Goal: Task Accomplishment & Management: Use online tool/utility

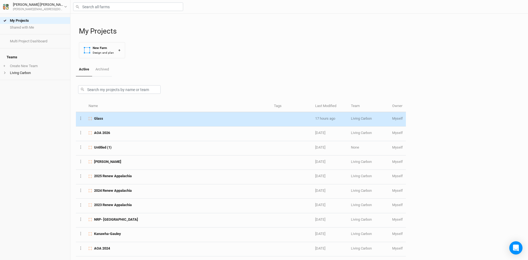
click at [124, 116] on div "Glass" at bounding box center [178, 118] width 179 height 5
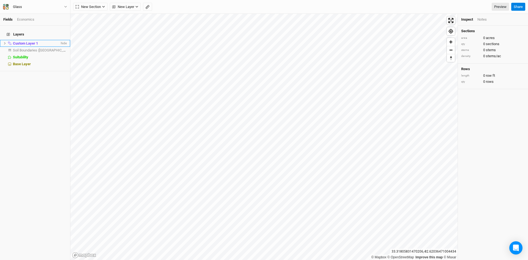
click at [3, 42] on icon at bounding box center [4, 43] width 3 height 3
click at [24, 48] on span "Feature 1" at bounding box center [24, 50] width 15 height 4
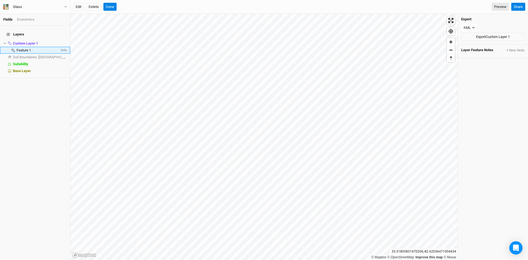
click at [25, 48] on span "Feature 1" at bounding box center [24, 50] width 15 height 4
click at [23, 41] on span "Custom Layer 1" at bounding box center [25, 43] width 25 height 4
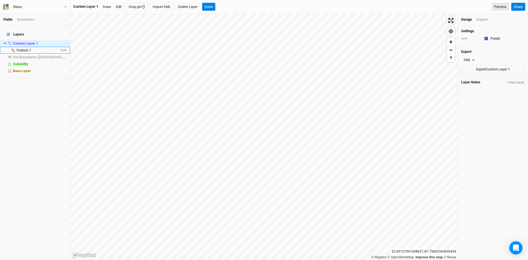
click at [24, 48] on span "Feature 1" at bounding box center [24, 50] width 15 height 4
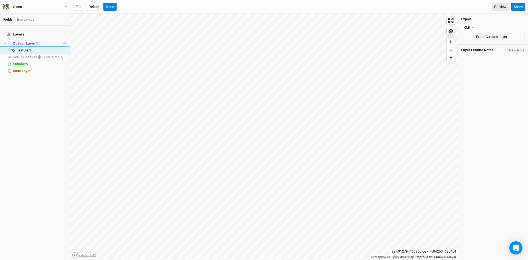
click at [23, 41] on span "Custom Layer 1" at bounding box center [25, 43] width 25 height 4
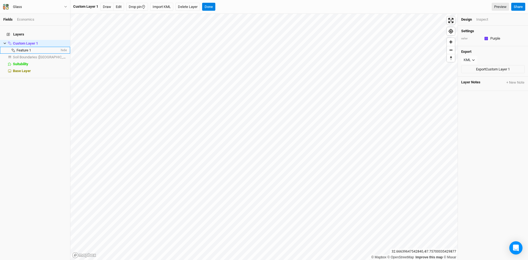
click at [21, 48] on span "Feature 1" at bounding box center [24, 50] width 15 height 4
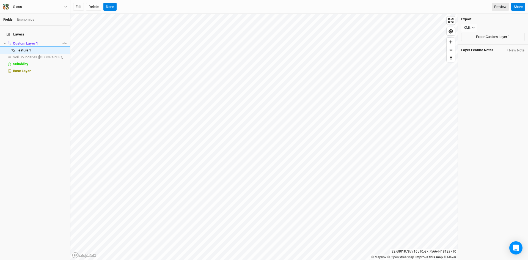
click at [28, 41] on span "Custom Layer 1" at bounding box center [25, 43] width 25 height 4
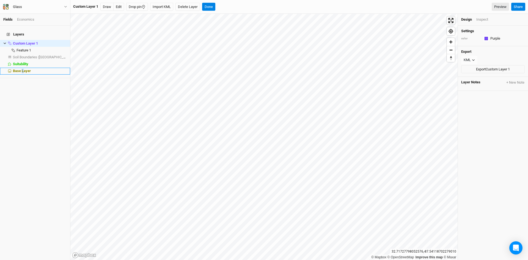
click at [23, 69] on span "Base Layer" at bounding box center [22, 71] width 18 height 4
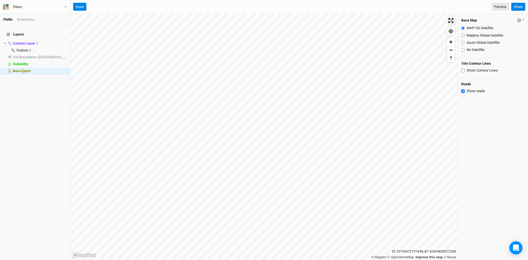
click at [463, 43] on input "Azure Global Satellite" at bounding box center [463, 43] width 4 height 4
radio input "true"
click at [79, 6] on button "Done" at bounding box center [79, 7] width 13 height 8
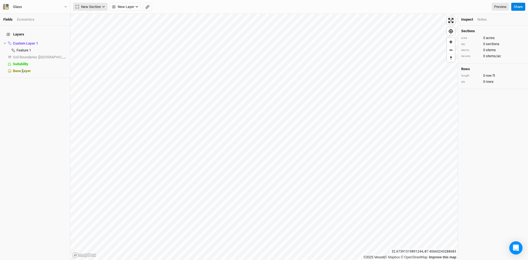
click at [93, 6] on span "New Section" at bounding box center [88, 7] width 25 height 6
click at [88, 18] on div "Grid" at bounding box center [89, 18] width 8 height 6
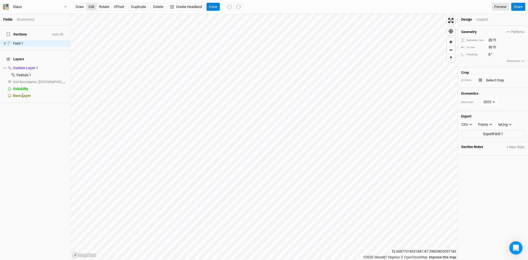
click at [92, 6] on button "edit" at bounding box center [91, 7] width 11 height 8
click at [60, 65] on span "hide" at bounding box center [63, 68] width 7 height 7
click at [214, 7] on button "Done" at bounding box center [213, 7] width 13 height 8
click at [481, 19] on div "Inspect" at bounding box center [486, 19] width 20 height 5
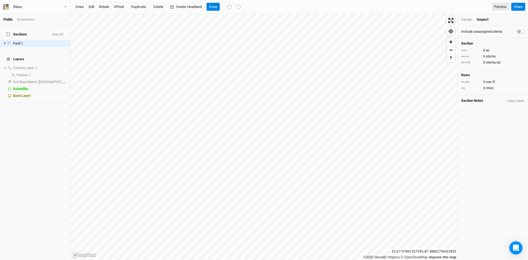
click at [464, 18] on div "Design" at bounding box center [466, 19] width 11 height 5
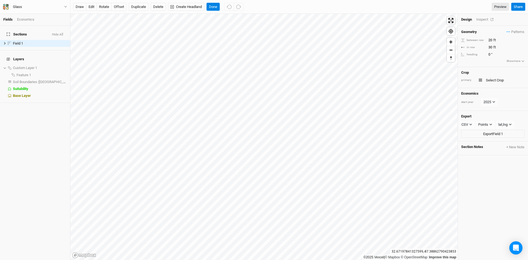
click at [479, 18] on div "Inspect" at bounding box center [486, 19] width 20 height 5
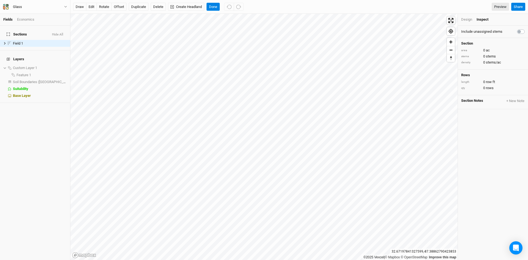
click at [527, 28] on label at bounding box center [527, 28] width 0 height 0
click at [519, 30] on input "checkbox" at bounding box center [519, 31] width 4 height 6
checkbox input "true"
click at [89, 5] on button "edit" at bounding box center [91, 7] width 11 height 8
click at [213, 5] on button "Done" at bounding box center [213, 7] width 13 height 8
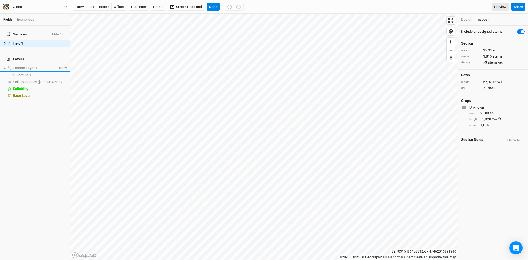
click at [26, 66] on span "Custom Layer 1" at bounding box center [25, 68] width 24 height 4
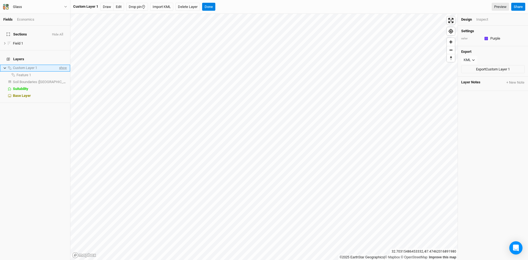
click at [59, 65] on span "show" at bounding box center [62, 68] width 9 height 7
click at [212, 7] on button "Done" at bounding box center [208, 7] width 13 height 8
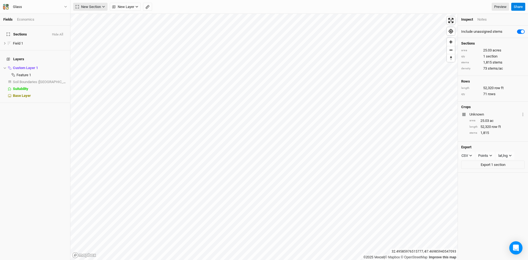
click at [86, 6] on span "New Section" at bounding box center [88, 7] width 25 height 6
click at [90, 18] on div "Grid" at bounding box center [89, 18] width 8 height 6
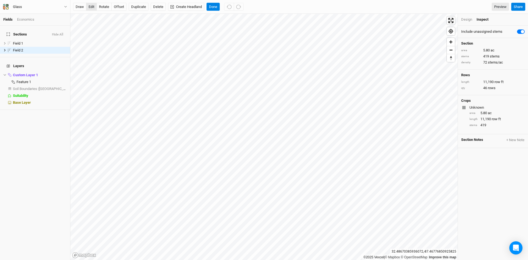
click at [91, 4] on button "edit" at bounding box center [91, 7] width 11 height 8
click at [212, 6] on button "Done" at bounding box center [213, 7] width 13 height 8
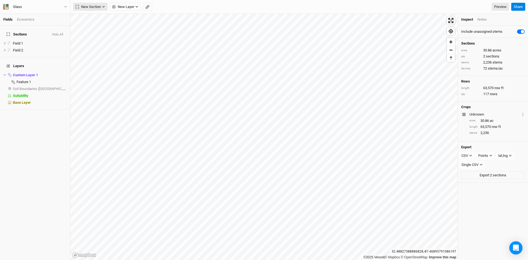
click at [89, 5] on span "New Section" at bounding box center [88, 7] width 25 height 6
click at [90, 17] on div "Grid" at bounding box center [89, 18] width 8 height 6
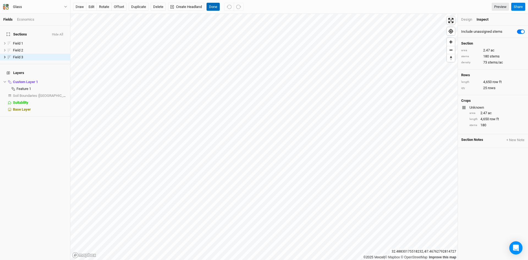
click at [211, 5] on button "Done" at bounding box center [213, 7] width 13 height 8
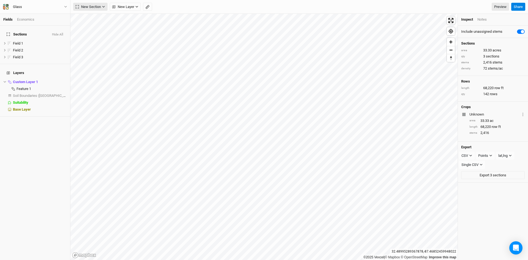
click at [97, 4] on span "New Section" at bounding box center [88, 7] width 25 height 6
click at [91, 19] on div "Grid" at bounding box center [89, 18] width 8 height 6
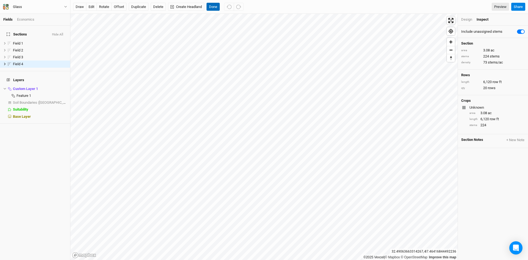
click at [215, 6] on button "Done" at bounding box center [213, 7] width 13 height 8
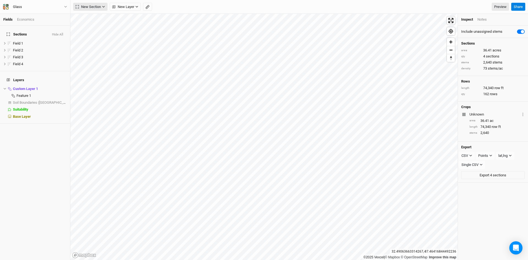
click at [94, 5] on span "New Section" at bounding box center [88, 7] width 25 height 6
click at [89, 17] on div "Grid" at bounding box center [89, 18] width 8 height 6
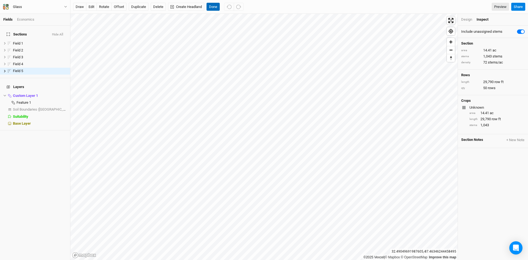
click at [211, 4] on button "Done" at bounding box center [213, 7] width 13 height 8
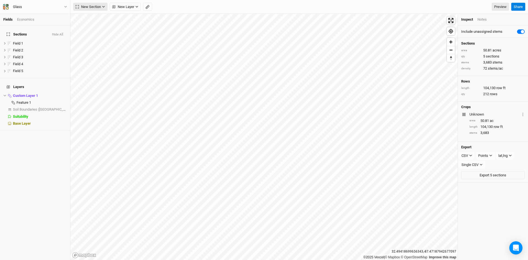
click at [92, 7] on span "New Section" at bounding box center [88, 7] width 25 height 6
click at [93, 17] on div "Grid" at bounding box center [89, 18] width 8 height 6
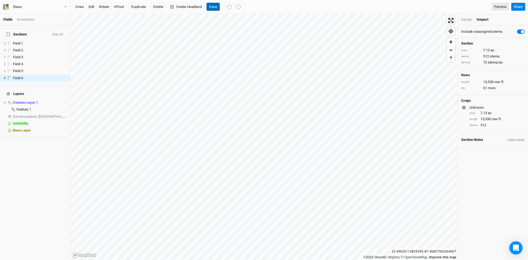
click at [213, 7] on button "Done" at bounding box center [213, 7] width 13 height 8
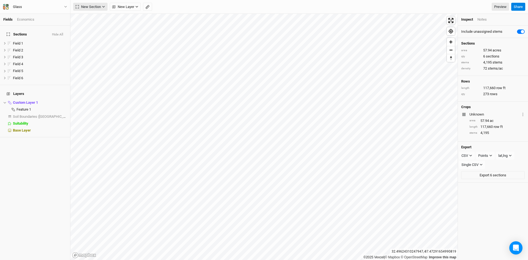
click at [93, 3] on button "New Section" at bounding box center [90, 7] width 34 height 8
click at [92, 17] on div "Grid" at bounding box center [89, 18] width 8 height 6
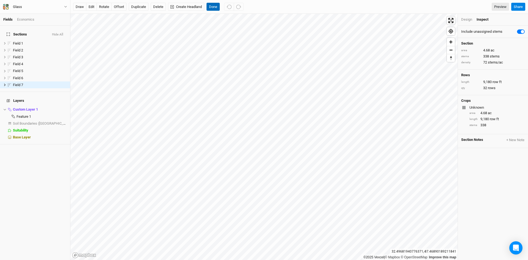
click at [212, 4] on button "Done" at bounding box center [213, 7] width 13 height 8
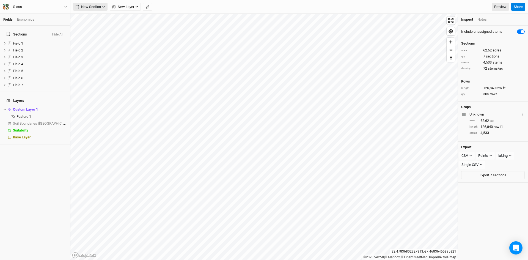
click at [92, 3] on button "New Section" at bounding box center [90, 7] width 34 height 8
click at [88, 19] on div "Grid" at bounding box center [89, 18] width 8 height 6
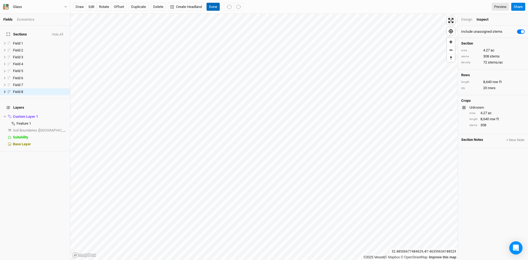
click at [213, 5] on button "Done" at bounding box center [213, 7] width 13 height 8
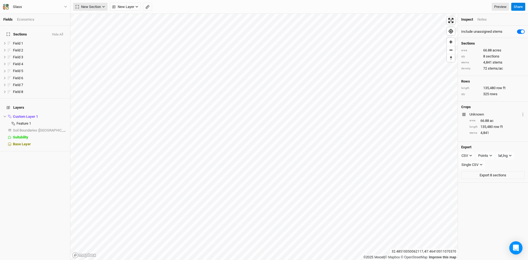
click at [90, 5] on span "New Section" at bounding box center [88, 7] width 25 height 6
click at [88, 19] on div "Grid" at bounding box center [89, 18] width 8 height 6
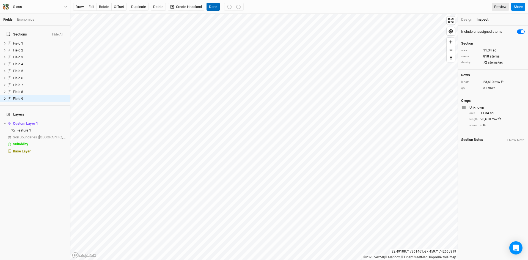
click at [213, 5] on button "Done" at bounding box center [213, 7] width 13 height 8
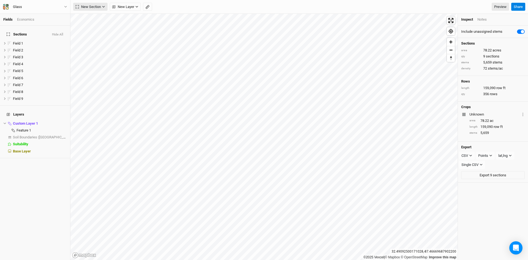
click at [89, 7] on span "New Section" at bounding box center [88, 7] width 25 height 6
click at [92, 19] on div "Grid" at bounding box center [89, 18] width 8 height 6
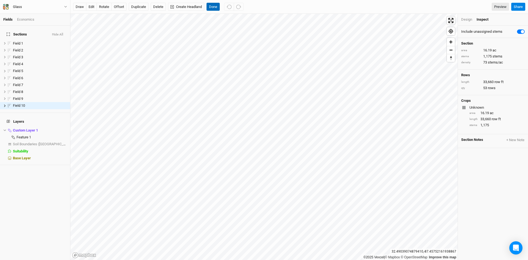
click at [209, 5] on button "Done" at bounding box center [213, 7] width 13 height 8
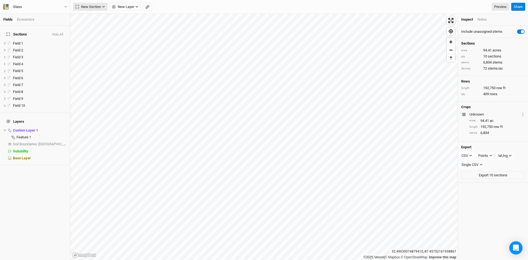
click at [91, 4] on span "New Section" at bounding box center [88, 7] width 25 height 6
click at [94, 15] on button "Grid" at bounding box center [94, 18] width 43 height 9
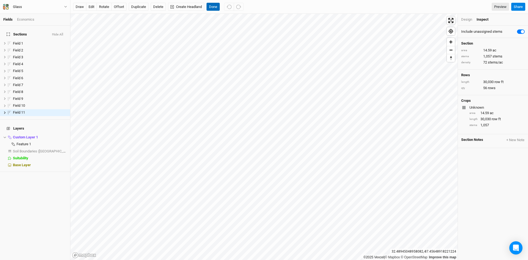
click at [211, 7] on button "Done" at bounding box center [213, 7] width 13 height 8
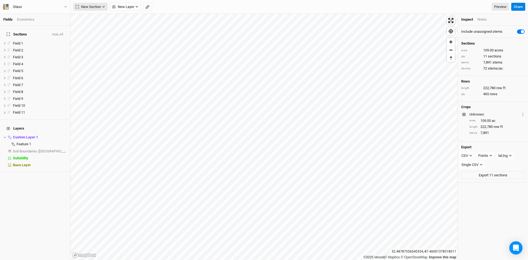
click at [96, 5] on span "New Section" at bounding box center [88, 7] width 25 height 6
click at [90, 18] on div "Grid" at bounding box center [89, 18] width 8 height 6
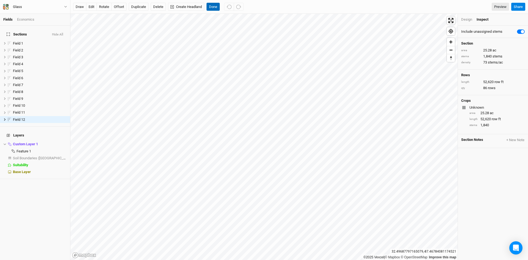
click at [212, 7] on button "Done" at bounding box center [213, 7] width 13 height 8
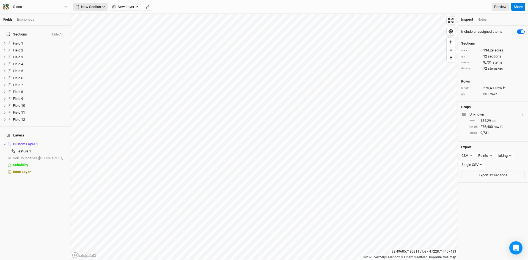
click at [89, 4] on span "New Section" at bounding box center [88, 7] width 25 height 6
click at [89, 17] on div "Grid" at bounding box center [89, 18] width 8 height 6
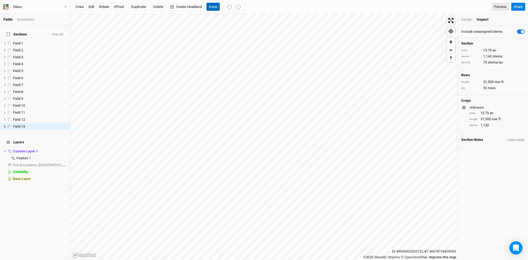
click at [211, 4] on button "Done" at bounding box center [213, 7] width 13 height 8
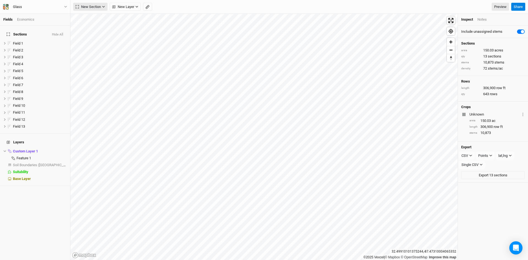
click at [94, 4] on span "New Section" at bounding box center [88, 7] width 25 height 6
click at [87, 17] on div "Grid" at bounding box center [89, 18] width 8 height 6
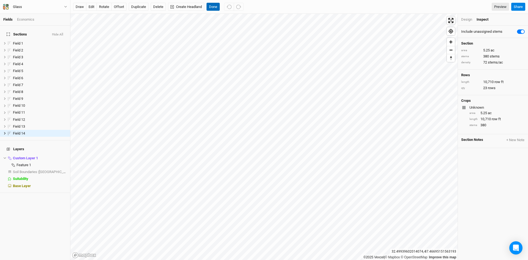
click at [216, 6] on button "Done" at bounding box center [213, 7] width 13 height 8
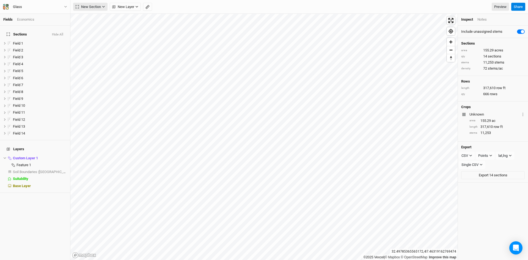
click at [95, 7] on span "New Section" at bounding box center [88, 7] width 25 height 6
click at [90, 18] on div "Grid" at bounding box center [89, 18] width 8 height 6
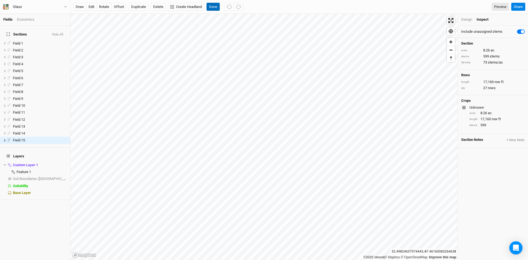
click at [216, 5] on button "Done" at bounding box center [213, 7] width 13 height 8
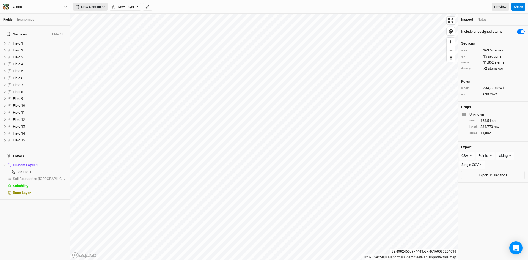
click at [91, 7] on span "New Section" at bounding box center [88, 7] width 25 height 6
click at [89, 17] on div "Grid" at bounding box center [89, 18] width 8 height 6
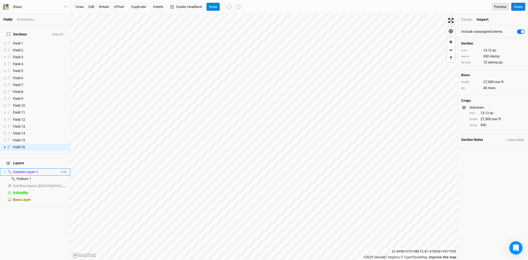
click at [31, 170] on span "Custom Layer 1" at bounding box center [25, 172] width 25 height 4
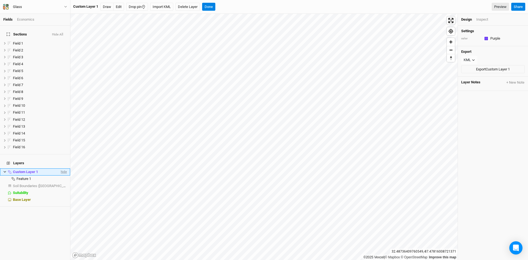
click at [60, 168] on span "hide" at bounding box center [63, 171] width 7 height 7
click at [212, 5] on button "Done" at bounding box center [208, 7] width 13 height 8
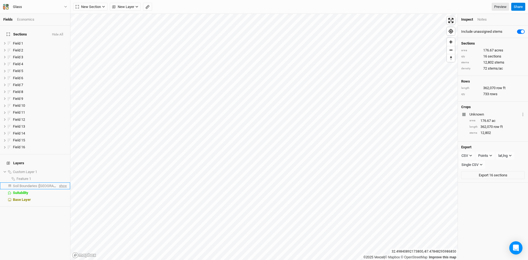
click at [61, 182] on span "show" at bounding box center [62, 185] width 9 height 7
click at [61, 182] on span "hide" at bounding box center [63, 185] width 7 height 7
click at [14, 184] on span "Soil Boundaries ([GEOGRAPHIC_DATA])" at bounding box center [43, 186] width 61 height 4
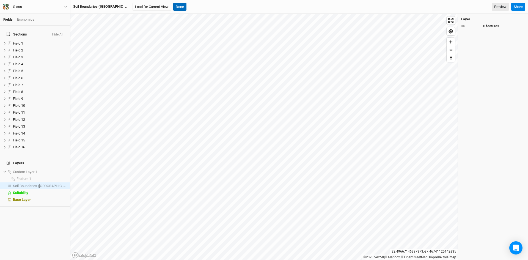
click at [173, 3] on button "Done" at bounding box center [179, 7] width 13 height 8
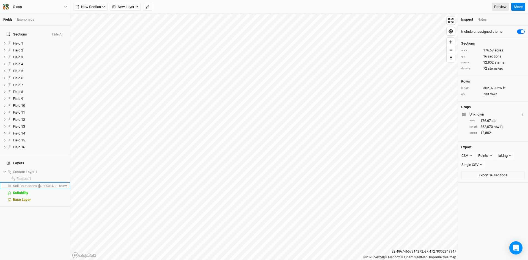
click at [59, 182] on span "show" at bounding box center [62, 185] width 9 height 7
click at [35, 184] on span "Soil Boundaries ([GEOGRAPHIC_DATA])" at bounding box center [44, 186] width 63 height 4
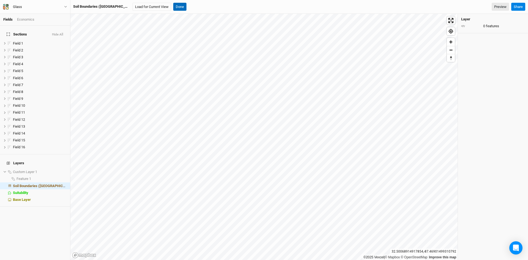
click at [173, 4] on button "Done" at bounding box center [179, 7] width 13 height 8
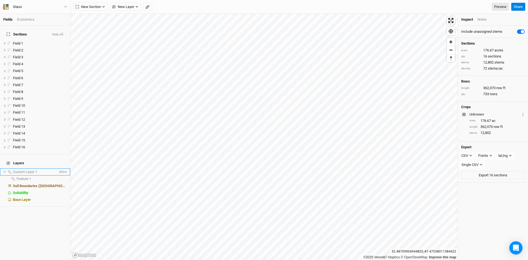
click at [3, 168] on li "Custom Layer 1 show" at bounding box center [35, 171] width 70 height 7
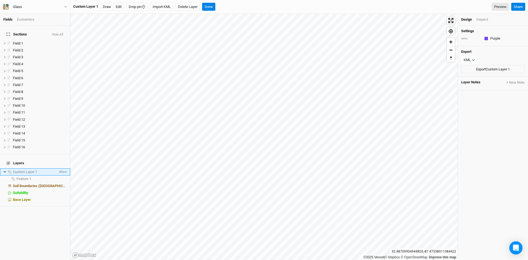
click at [5, 170] on icon at bounding box center [4, 171] width 3 height 3
click at [212, 7] on button "Done" at bounding box center [208, 7] width 13 height 8
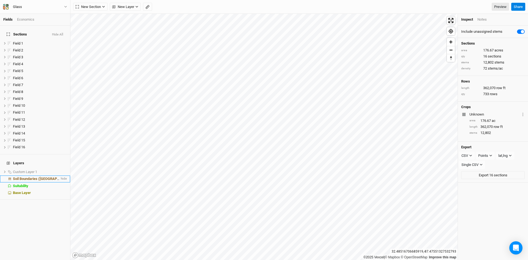
click at [35, 177] on span "Soil Boundaries ([GEOGRAPHIC_DATA])" at bounding box center [44, 179] width 63 height 4
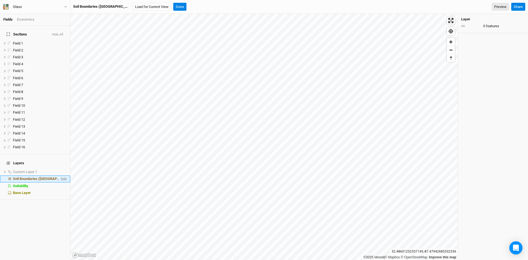
click at [60, 175] on span "hide" at bounding box center [63, 178] width 7 height 7
click at [59, 175] on span "show" at bounding box center [62, 178] width 9 height 7
click at [5, 170] on icon at bounding box center [4, 171] width 3 height 3
click at [5, 171] on icon at bounding box center [5, 172] width 2 height 2
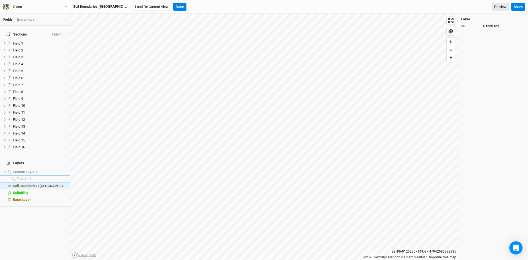
click at [24, 177] on span "Feature 1" at bounding box center [24, 179] width 15 height 4
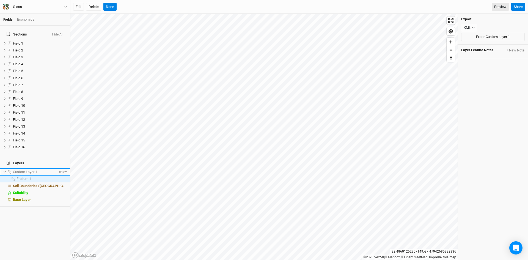
click at [25, 170] on span "Custom Layer 1" at bounding box center [25, 172] width 24 height 4
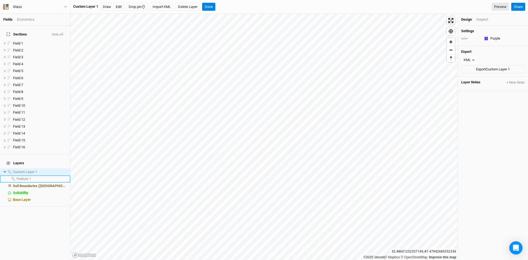
click at [23, 177] on span "Feature 1" at bounding box center [24, 179] width 15 height 4
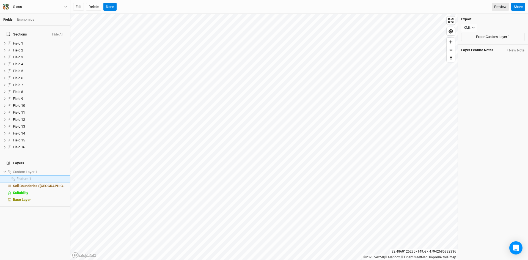
click at [23, 177] on span "Feature 1" at bounding box center [24, 179] width 15 height 4
click at [31, 170] on span "Custom Layer 1" at bounding box center [25, 172] width 24 height 4
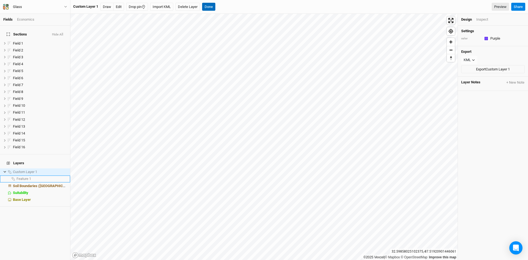
click at [213, 5] on button "Done" at bounding box center [208, 7] width 13 height 8
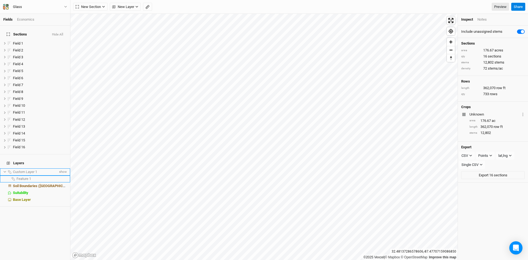
click at [3, 170] on icon at bounding box center [4, 171] width 3 height 3
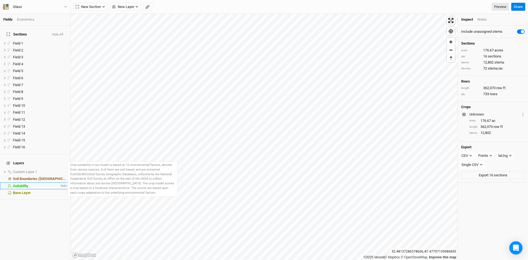
click at [21, 184] on span "Suitability" at bounding box center [20, 186] width 15 height 4
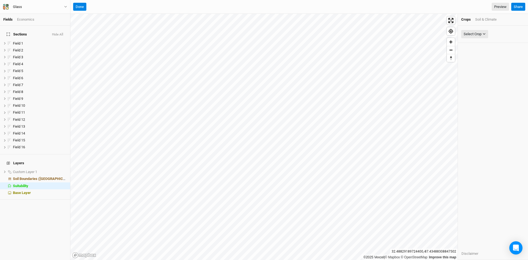
click at [490, 18] on div "Soil & Climate" at bounding box center [485, 19] width 21 height 5
click at [474, 33] on div "Select Attribute" at bounding box center [476, 34] width 24 height 6
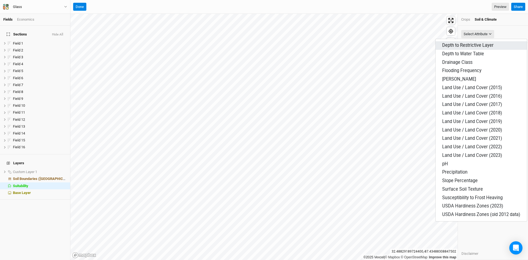
click at [464, 45] on span "Depth to Restrictive Layer" at bounding box center [467, 45] width 51 height 5
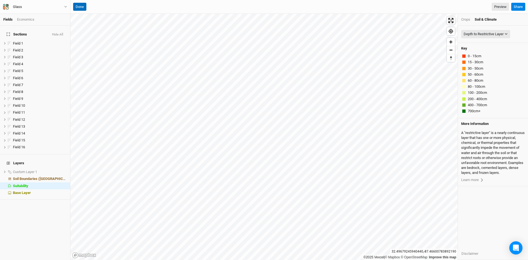
click at [81, 6] on button "Done" at bounding box center [79, 7] width 13 height 8
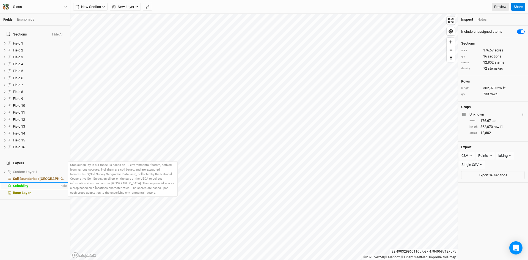
click at [28, 184] on span "Suitability" at bounding box center [20, 186] width 15 height 4
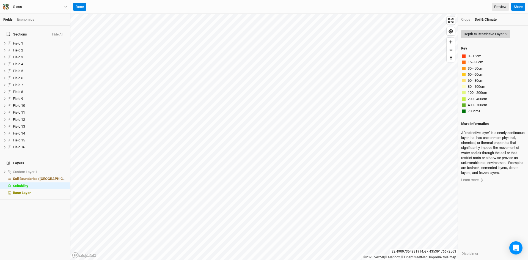
click at [501, 34] on div "Depth to Restrictive Layer" at bounding box center [484, 34] width 40 height 6
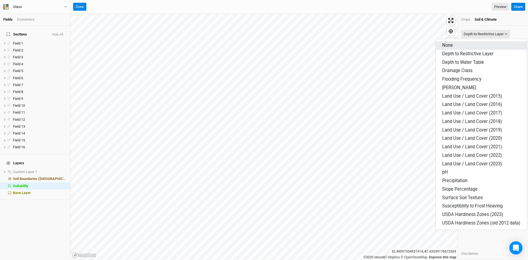
click at [446, 44] on span "None" at bounding box center [447, 45] width 11 height 5
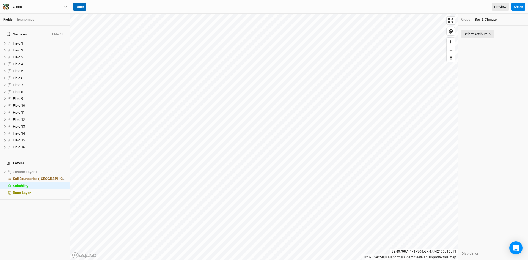
click at [81, 6] on button "Done" at bounding box center [79, 7] width 13 height 8
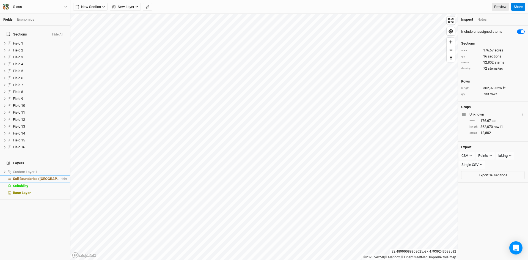
click at [26, 177] on span "Soil Boundaries ([GEOGRAPHIC_DATA])" at bounding box center [44, 179] width 63 height 4
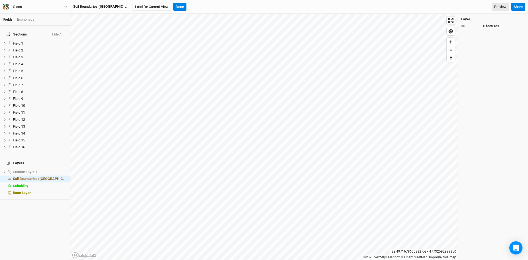
click at [90, 8] on div "Soil Boundaries ([GEOGRAPHIC_DATA])" at bounding box center [100, 6] width 55 height 5
click at [173, 4] on button "Done" at bounding box center [179, 7] width 13 height 8
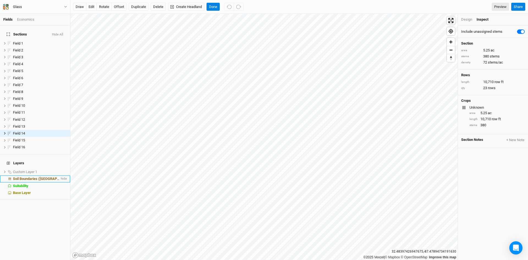
click at [34, 177] on span "Soil Boundaries ([GEOGRAPHIC_DATA])" at bounding box center [44, 179] width 63 height 4
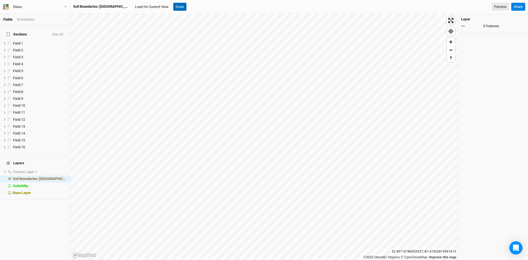
click at [173, 5] on button "Done" at bounding box center [179, 7] width 13 height 8
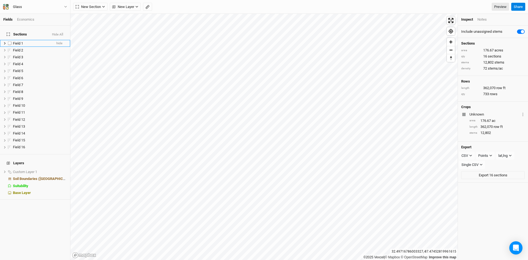
click at [20, 41] on span "Field 1" at bounding box center [18, 43] width 10 height 4
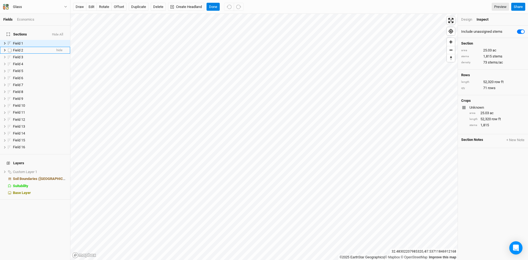
click at [22, 48] on span "Field 2" at bounding box center [18, 50] width 10 height 4
click at [23, 48] on span "Field 2" at bounding box center [18, 50] width 10 height 4
click at [215, 6] on button "Done" at bounding box center [213, 7] width 13 height 8
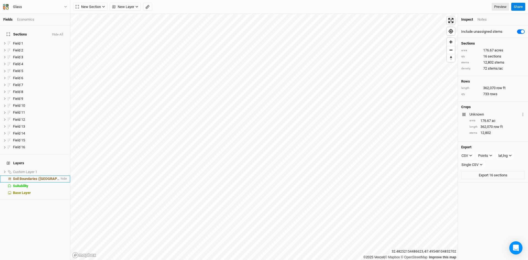
click at [31, 177] on span "Soil Boundaries ([GEOGRAPHIC_DATA])" at bounding box center [44, 179] width 63 height 4
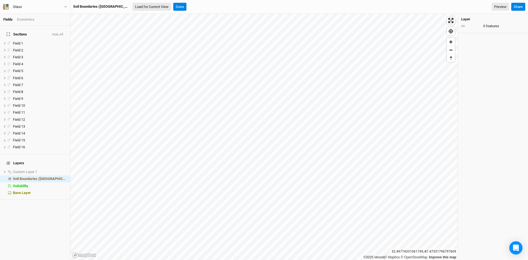
click at [136, 6] on button "Load for Current View" at bounding box center [152, 7] width 39 height 8
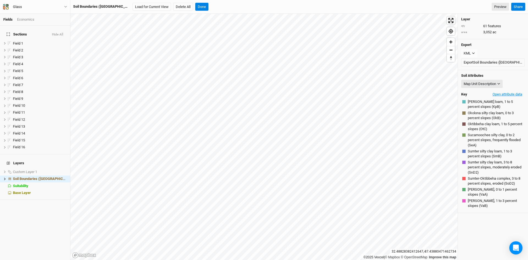
click at [499, 92] on button "Open attribute data" at bounding box center [507, 94] width 35 height 8
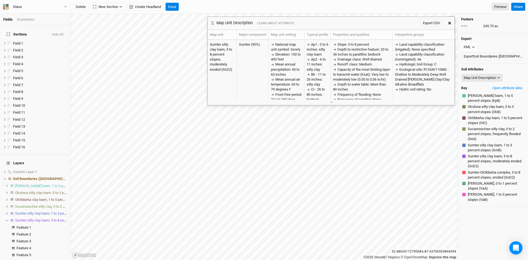
click at [475, 108] on span "Okolona silty clay loam, 0 to 3 percent slopes (OkB)" at bounding box center [496, 109] width 56 height 10
click at [449, 22] on icon "button" at bounding box center [449, 23] width 3 height 3
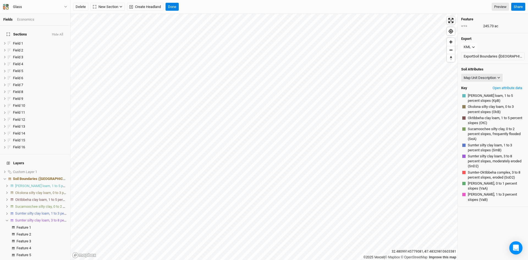
click at [27, 191] on span "Okolona silty clay loam, 0 to 3 percent slopes" at bounding box center [50, 193] width 70 height 4
click at [6, 191] on icon at bounding box center [7, 192] width 3 height 3
click at [25, 218] on span "Sumter silty clay loam, 3 to 8 percent slopes, moderately eroded" at bounding box center [64, 220] width 99 height 4
click at [6, 219] on icon at bounding box center [7, 220] width 3 height 3
click at [28, 218] on span "Sumter silty clay loam, 3 to 8 percent slopes, moderately eroded" at bounding box center [64, 220] width 99 height 4
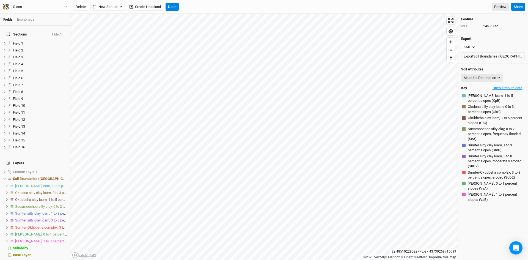
click at [500, 86] on button "Open attribute data" at bounding box center [507, 88] width 35 height 8
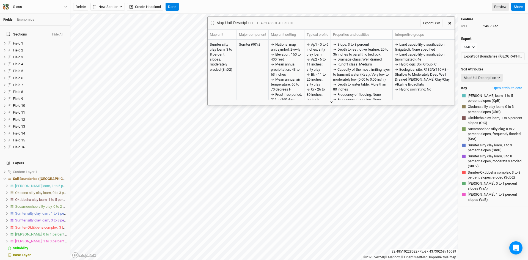
click at [332, 103] on icon "button" at bounding box center [331, 102] width 2 height 2
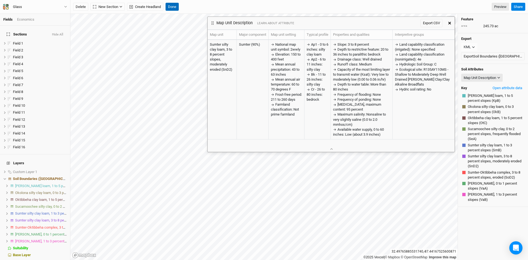
click at [174, 5] on button "Done" at bounding box center [172, 7] width 13 height 8
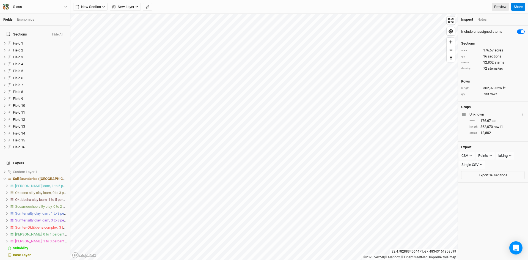
click at [6, 219] on icon at bounding box center [7, 220] width 3 height 3
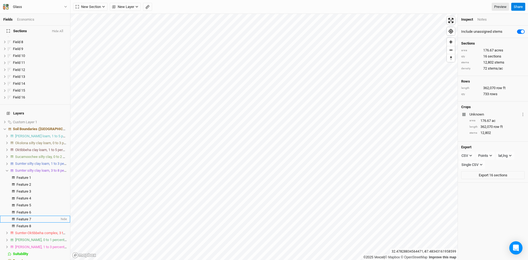
scroll to position [51, 0]
click at [7, 141] on icon at bounding box center [7, 142] width 2 height 2
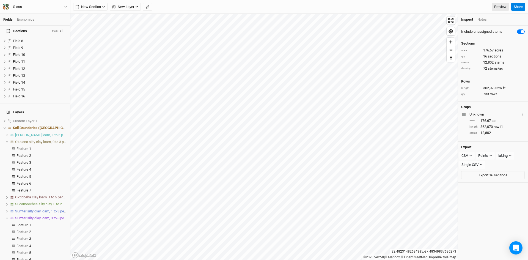
click at [5, 138] on li "Okolona silty clay loam, 0 to 3 percent slopes" at bounding box center [35, 141] width 70 height 7
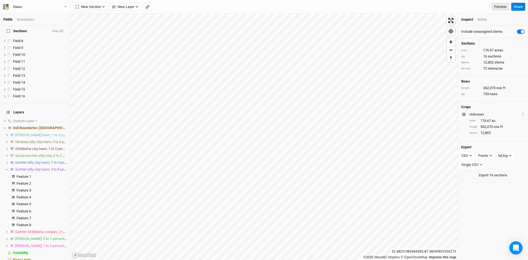
click at [6, 145] on li "Oktibbeha clay loam, 1 to 5 percent slopes" at bounding box center [35, 148] width 70 height 7
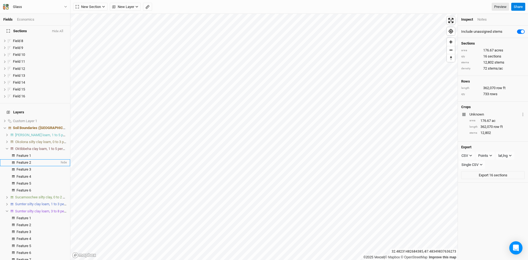
click at [35, 160] on div "Feature 2" at bounding box center [38, 162] width 43 height 4
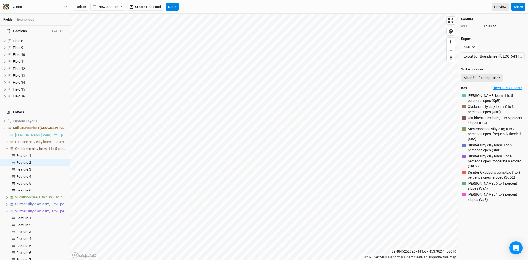
click at [505, 89] on button "Open attribute data" at bounding box center [507, 88] width 35 height 8
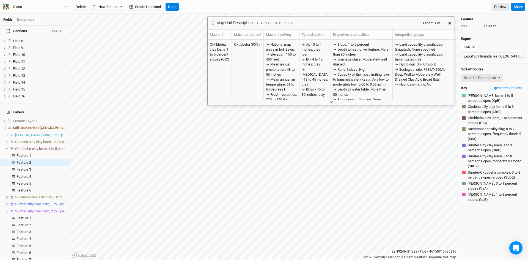
click at [331, 101] on icon "button" at bounding box center [331, 102] width 3 height 3
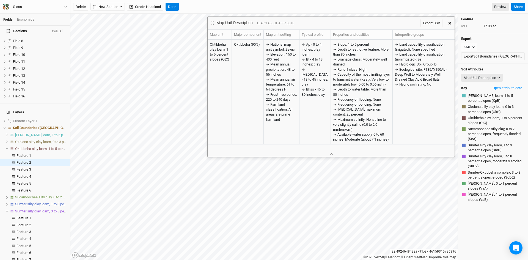
click at [448, 22] on button "button" at bounding box center [450, 23] width 10 height 10
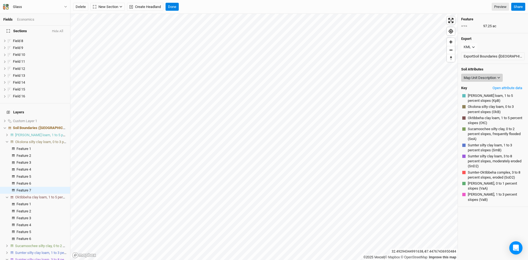
click at [489, 77] on div "Map Unit Description" at bounding box center [480, 78] width 32 height 6
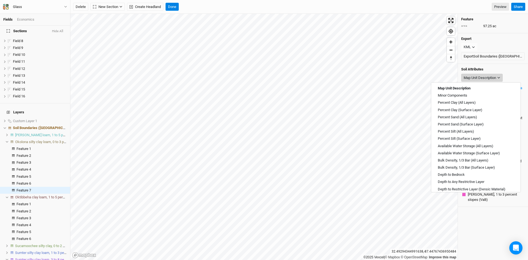
click at [489, 77] on div "Map Unit Description" at bounding box center [480, 78] width 32 height 6
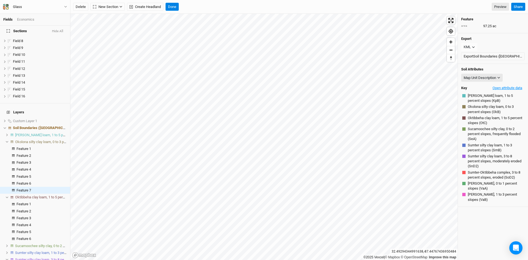
click at [494, 87] on button "Open attribute data" at bounding box center [507, 88] width 35 height 8
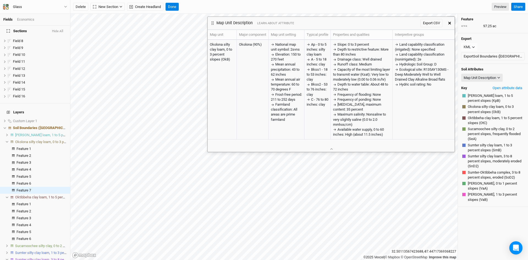
click at [452, 23] on button "button" at bounding box center [450, 23] width 10 height 10
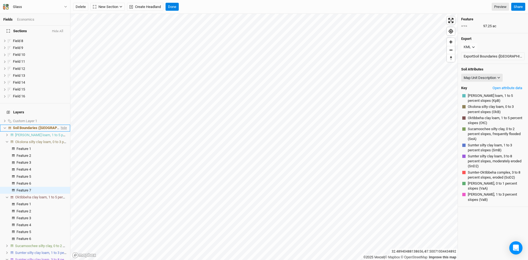
click at [60, 125] on span "hide" at bounding box center [63, 128] width 7 height 7
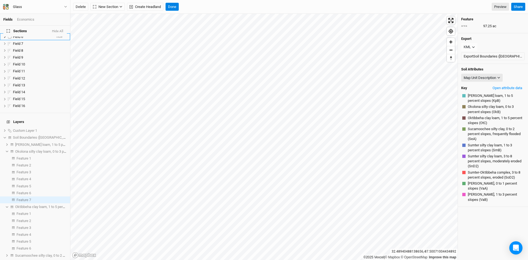
scroll to position [0, 0]
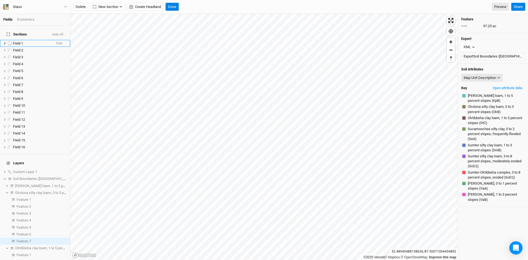
click at [19, 41] on span "Field 1" at bounding box center [18, 43] width 10 height 4
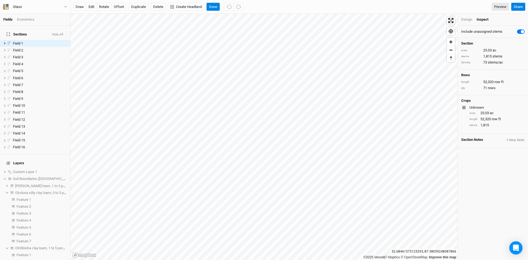
click at [464, 17] on div "Design" at bounding box center [466, 19] width 11 height 5
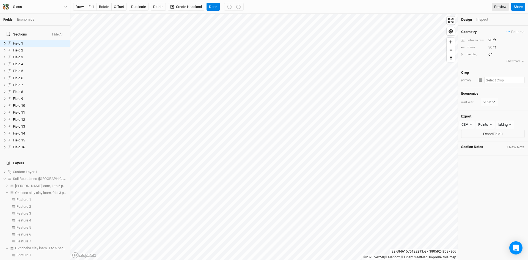
click at [492, 81] on input "text" at bounding box center [504, 80] width 40 height 7
type input "orchard site"
click at [481, 81] on div at bounding box center [480, 79] width 3 height 3
click at [490, 96] on h4 "Economics" at bounding box center [493, 93] width 64 height 4
click at [492, 79] on input "orchard site" at bounding box center [504, 80] width 40 height 7
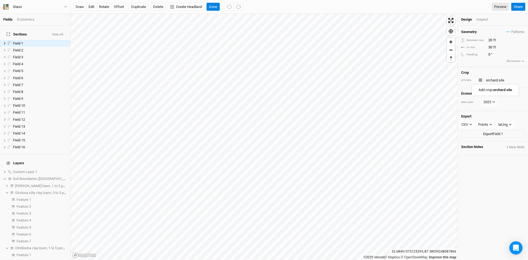
click at [480, 80] on div at bounding box center [480, 79] width 3 height 3
click at [494, 81] on input "orchard site" at bounding box center [504, 80] width 40 height 7
click at [495, 91] on mark "orchard site" at bounding box center [502, 90] width 19 height 4
click at [481, 81] on div "button" at bounding box center [480, 79] width 3 height 3
click at [485, 116] on div "Yellow" at bounding box center [496, 116] width 30 height 6
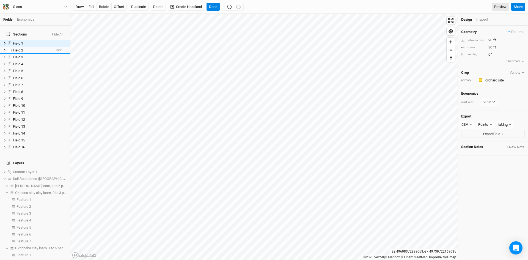
click at [19, 48] on span "Field 2" at bounding box center [18, 50] width 10 height 4
click at [491, 80] on input "text" at bounding box center [504, 80] width 40 height 7
click at [502, 90] on mark "[GEOGRAPHIC_DATA]" at bounding box center [510, 90] width 35 height 4
type input "[GEOGRAPHIC_DATA]"
click at [480, 79] on div "button" at bounding box center [480, 79] width 3 height 3
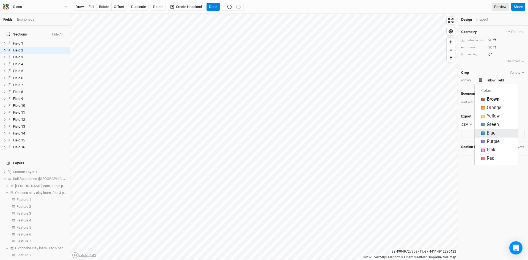
click at [486, 131] on div "Blue" at bounding box center [496, 133] width 30 height 6
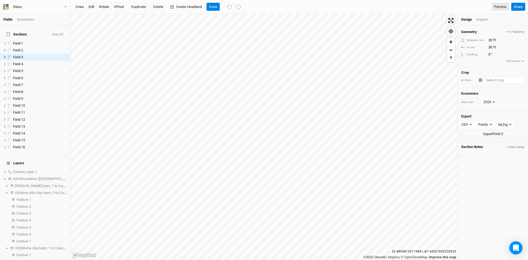
click at [494, 81] on input "text" at bounding box center [504, 80] width 40 height 7
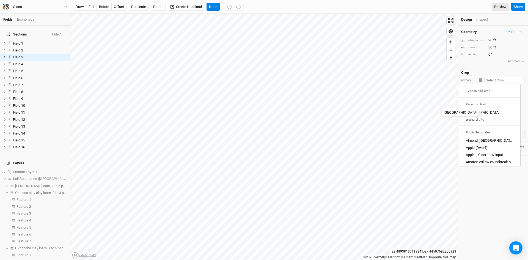
click at [474, 112] on div "[GEOGRAPHIC_DATA]" at bounding box center [483, 112] width 34 height 5
click at [487, 80] on input "text" at bounding box center [504, 80] width 40 height 7
click at [476, 114] on div "[GEOGRAPHIC_DATA]" at bounding box center [483, 112] width 34 height 5
click at [493, 80] on input "text" at bounding box center [504, 80] width 40 height 7
click at [474, 113] on div "[GEOGRAPHIC_DATA]" at bounding box center [483, 112] width 34 height 5
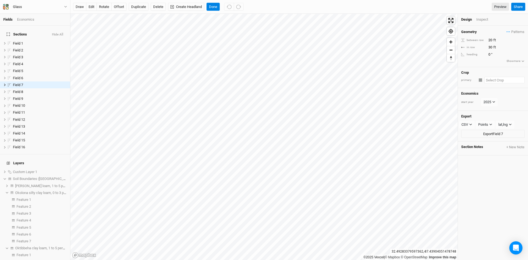
click at [490, 81] on input "text" at bounding box center [504, 80] width 40 height 7
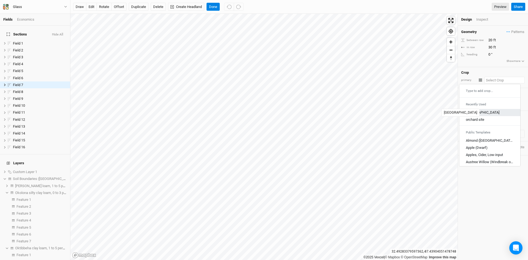
click at [473, 112] on div "[GEOGRAPHIC_DATA]" at bounding box center [483, 112] width 34 height 5
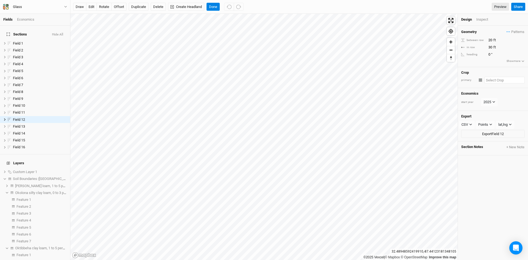
click at [497, 81] on input "text" at bounding box center [504, 80] width 40 height 7
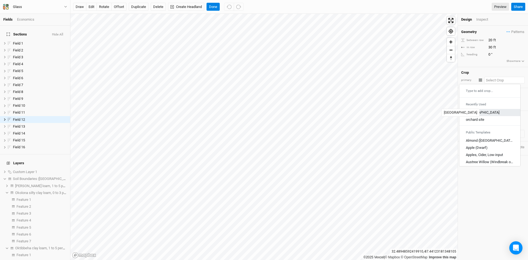
click at [474, 112] on div "[GEOGRAPHIC_DATA]" at bounding box center [483, 112] width 34 height 5
click at [493, 80] on input "text" at bounding box center [504, 80] width 40 height 7
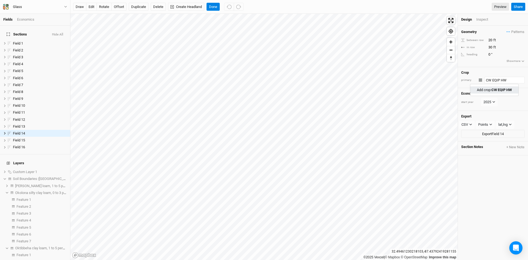
click at [498, 88] on mark "CW EQIP HW" at bounding box center [501, 90] width 20 height 4
type input "CW EQIP HW"
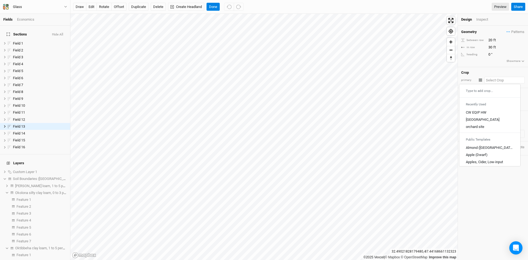
click at [492, 79] on input "text" at bounding box center [504, 80] width 40 height 7
click at [477, 112] on div "CW EQIP HW" at bounding box center [476, 112] width 21 height 5
click at [487, 79] on input "text" at bounding box center [504, 80] width 40 height 7
click at [476, 117] on div "[GEOGRAPHIC_DATA]" at bounding box center [483, 119] width 34 height 5
click at [495, 79] on input "text" at bounding box center [504, 80] width 40 height 7
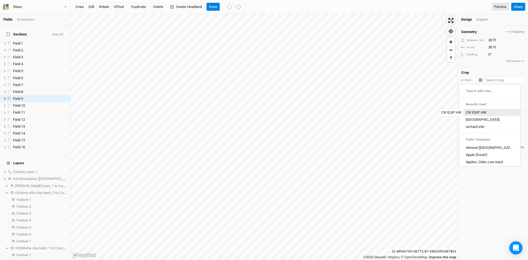
click at [477, 110] on div "CW EQIP HW" at bounding box center [476, 112] width 21 height 5
click at [490, 83] on input "text" at bounding box center [504, 80] width 40 height 7
click at [475, 112] on div "CW EQIP HW" at bounding box center [476, 112] width 21 height 5
click at [495, 81] on input "text" at bounding box center [504, 80] width 40 height 7
click at [476, 111] on div "CW EQIP HW" at bounding box center [476, 112] width 21 height 5
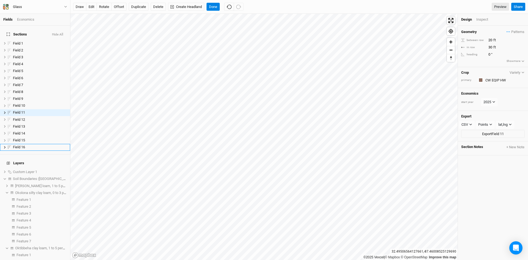
scroll to position [1, 0]
click at [492, 80] on input "text" at bounding box center [504, 80] width 40 height 7
click at [511, 88] on mark "Row Crop SIte" at bounding box center [501, 90] width 23 height 4
type input "Row Crop SIte"
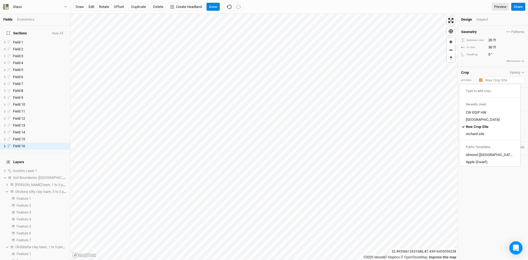
click at [501, 81] on input "text" at bounding box center [504, 80] width 41 height 7
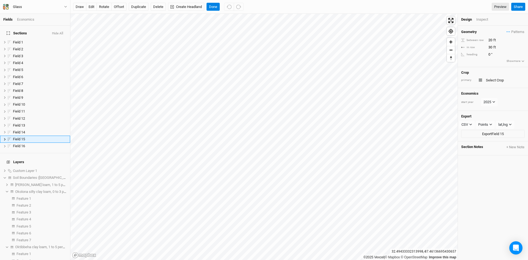
scroll to position [0, 0]
click at [491, 81] on input "text" at bounding box center [504, 80] width 40 height 7
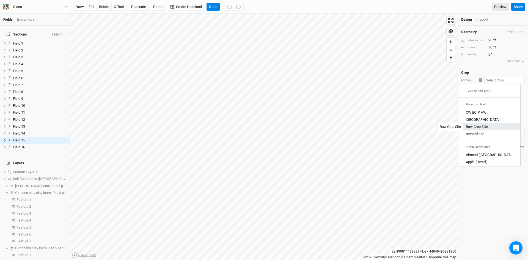
click at [477, 125] on div "Row Crop SIte" at bounding box center [477, 127] width 22 height 5
click at [490, 80] on input "text" at bounding box center [504, 80] width 40 height 7
click at [478, 125] on div "Row Crop SIte" at bounding box center [477, 127] width 22 height 5
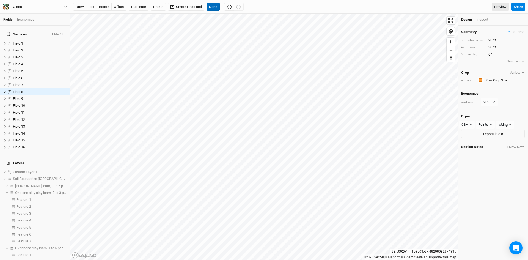
click at [217, 6] on button "Done" at bounding box center [213, 7] width 13 height 8
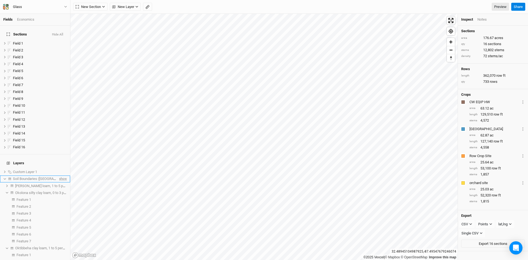
click at [59, 175] on span "show" at bounding box center [62, 178] width 9 height 7
click at [5, 189] on li "Okolona silty clay loam, 0 to 3 percent slopes" at bounding box center [35, 192] width 70 height 7
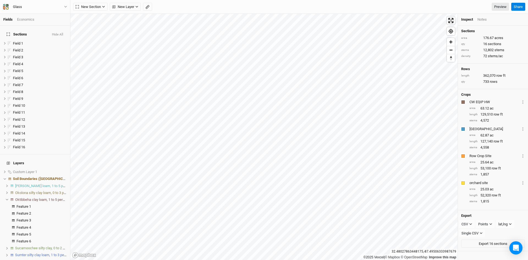
click at [8, 198] on icon at bounding box center [7, 199] width 3 height 3
click at [5, 217] on li "Sumter silty clay loam, 3 to 8 percent slopes, moderately eroded" at bounding box center [35, 220] width 70 height 7
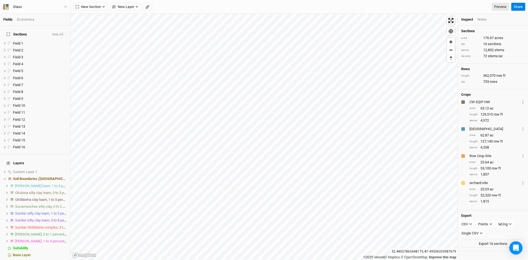
click at [26, 218] on span "Sumter silty clay loam, 3 to 8 percent slopes, moderately eroded" at bounding box center [64, 220] width 99 height 4
click at [7, 210] on li "Sumter silty clay loam, 1 to 3 percent slopes" at bounding box center [35, 213] width 70 height 7
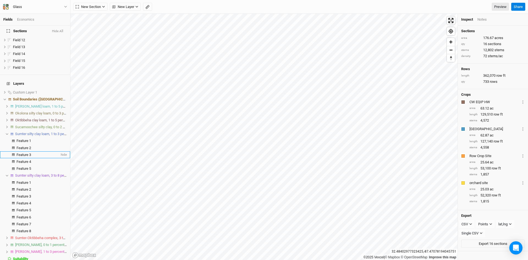
scroll to position [86, 0]
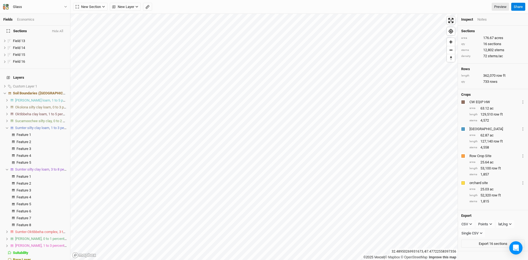
click at [7, 106] on icon at bounding box center [7, 107] width 2 height 2
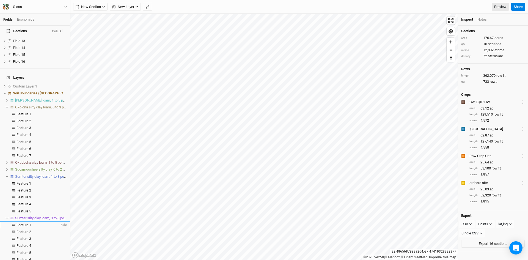
click at [24, 223] on span "Feature 1" at bounding box center [24, 225] width 15 height 4
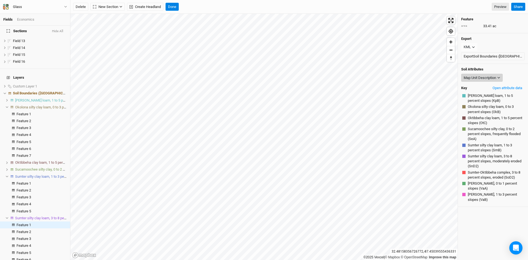
click at [490, 76] on div "Map Unit Description" at bounding box center [480, 78] width 32 height 6
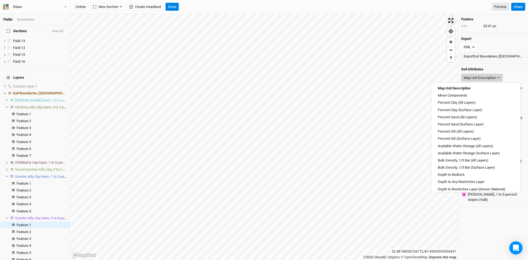
click at [494, 76] on div "Map Unit Description" at bounding box center [480, 78] width 32 height 6
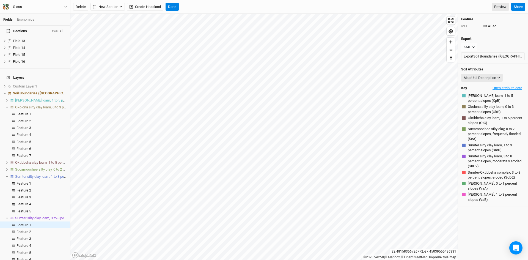
click at [495, 86] on button "Open attribute data" at bounding box center [507, 88] width 35 height 8
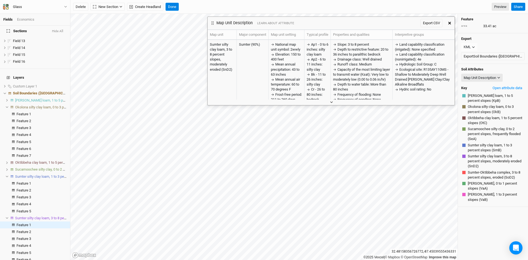
click at [332, 101] on icon "button" at bounding box center [331, 102] width 3 height 3
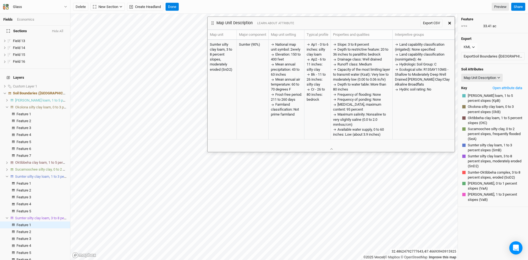
click at [452, 22] on button "button" at bounding box center [450, 23] width 10 height 10
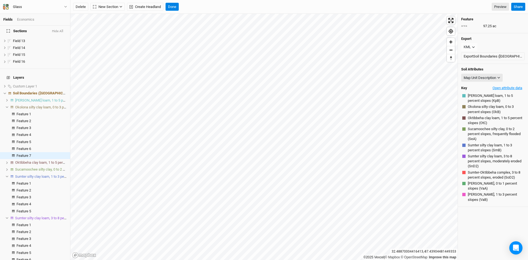
click at [501, 88] on button "Open attribute data" at bounding box center [507, 88] width 35 height 8
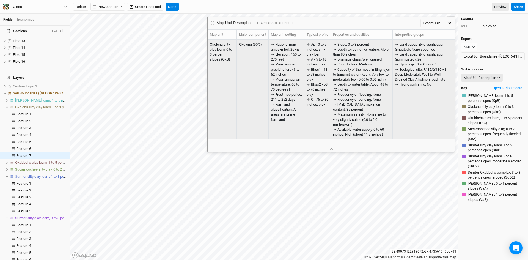
click at [354, 110] on span "[MEDICAL_DATA], maximum content: 35 percent" at bounding box center [357, 106] width 48 height 9
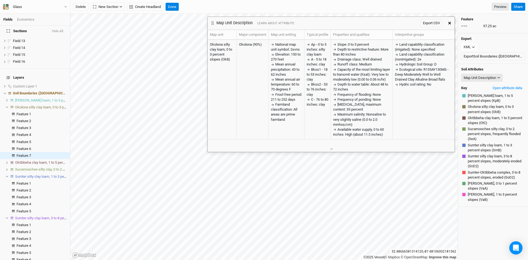
click at [448, 24] on button "button" at bounding box center [450, 23] width 10 height 10
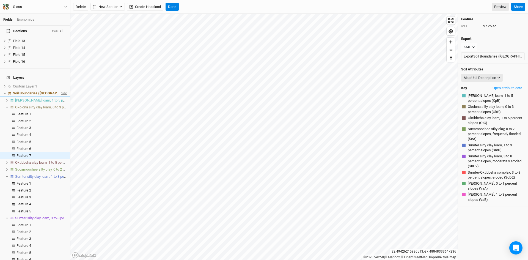
click at [60, 90] on span "hide" at bounding box center [63, 93] width 7 height 7
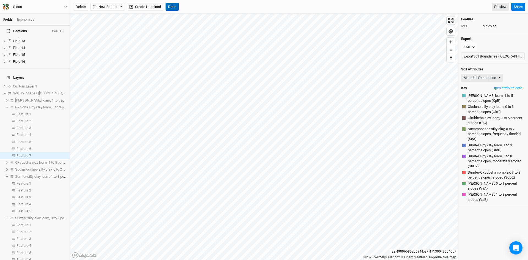
click at [175, 6] on button "Done" at bounding box center [172, 7] width 13 height 8
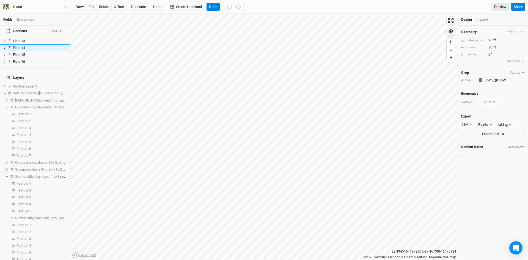
scroll to position [0, 0]
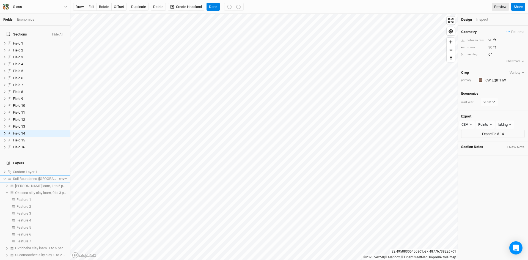
click at [59, 175] on span "show" at bounding box center [62, 178] width 9 height 7
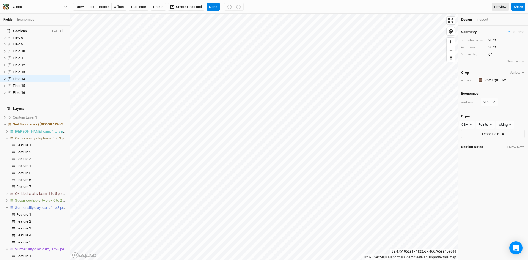
scroll to position [83, 0]
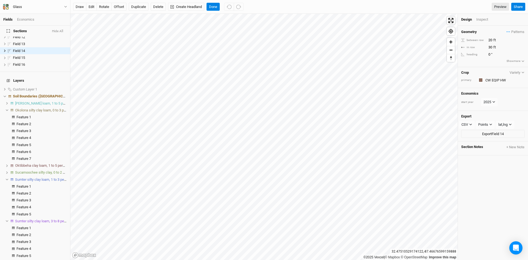
click at [6, 164] on icon at bounding box center [7, 165] width 3 height 3
click at [7, 213] on icon at bounding box center [7, 214] width 2 height 2
drag, startPoint x: 22, startPoint y: 136, endPoint x: 22, endPoint y: 139, distance: 2.8
click at [22, 141] on li "Feature 5 hide" at bounding box center [35, 144] width 70 height 7
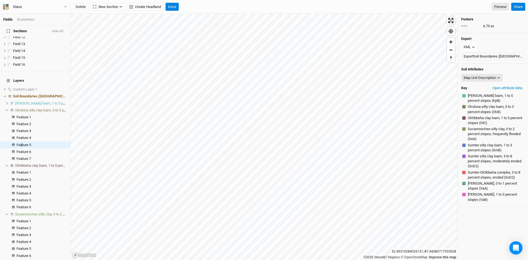
click at [475, 134] on div "©2025 Vexcel | © Mapbox © OpenStreetMap Improve this map [GEOGRAPHIC_DATA] Feat…" at bounding box center [299, 137] width 458 height 246
click at [34, 108] on span "Okolona silty clay loam, 0 to 3 percent slopes" at bounding box center [50, 110] width 70 height 4
click at [7, 116] on icon at bounding box center [7, 117] width 3 height 3
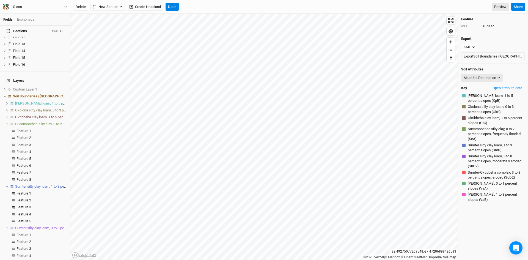
click at [6, 122] on icon at bounding box center [7, 123] width 3 height 3
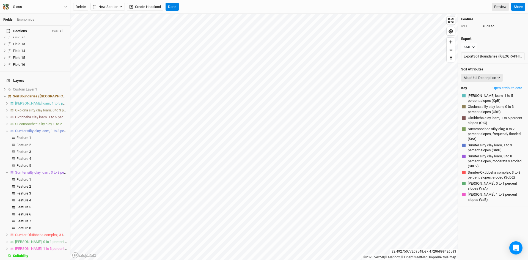
click at [23, 108] on span "Okolona silty clay loam, 0 to 3 percent slopes" at bounding box center [50, 110] width 70 height 4
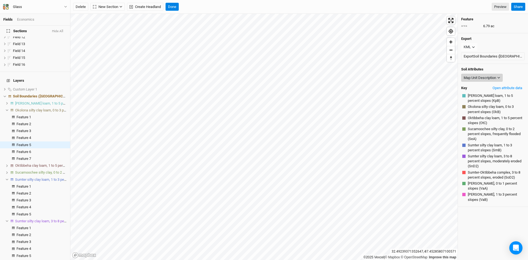
click at [487, 77] on div "Map Unit Description" at bounding box center [480, 78] width 32 height 6
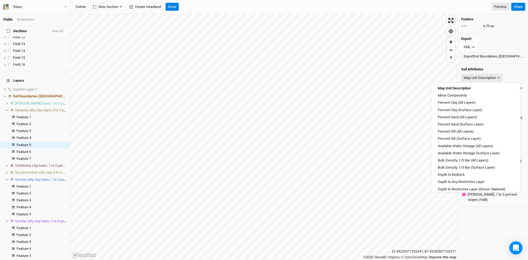
click at [507, 67] on div "Soil Attributes Map Unit Description Key Open attribute data [PERSON_NAME] loam…" at bounding box center [493, 135] width 70 height 143
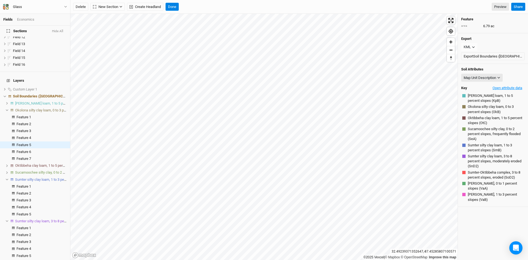
click at [499, 87] on button "Open attribute data" at bounding box center [507, 88] width 35 height 8
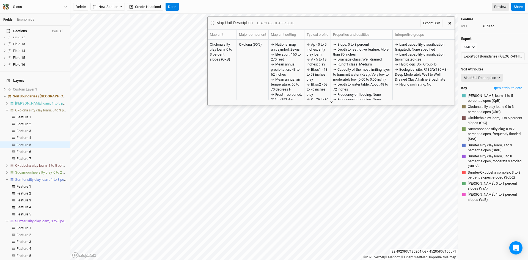
click at [331, 101] on icon "button" at bounding box center [331, 102] width 3 height 3
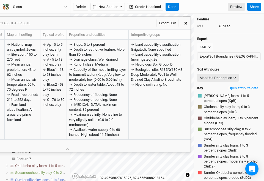
click at [185, 24] on icon "button" at bounding box center [185, 23] width 3 height 3
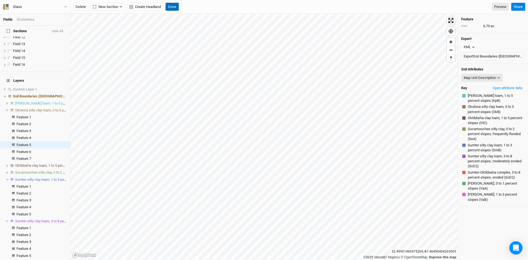
click at [171, 4] on button "Done" at bounding box center [172, 7] width 13 height 8
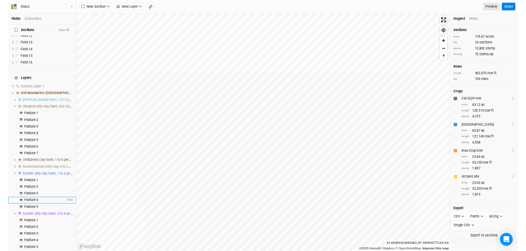
scroll to position [134, 0]
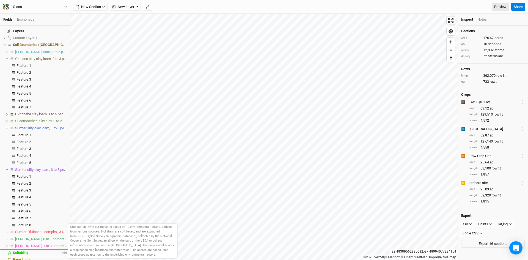
click at [25, 251] on span "Suitability" at bounding box center [20, 253] width 15 height 4
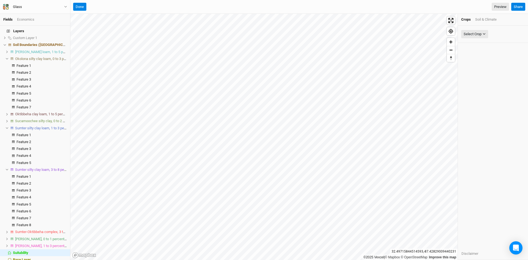
click at [484, 18] on div "Soil & Climate" at bounding box center [485, 19] width 21 height 5
click at [484, 33] on div "Select Attribute" at bounding box center [476, 34] width 24 height 6
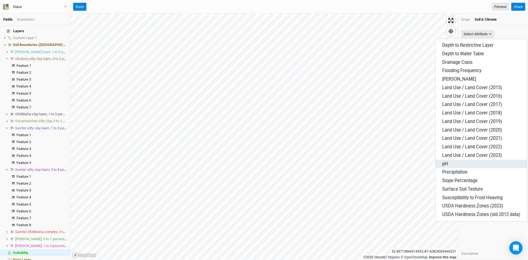
click at [447, 162] on span "pH" at bounding box center [445, 163] width 6 height 5
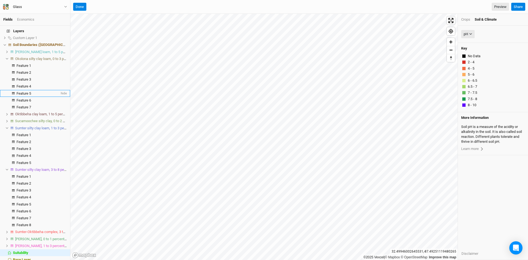
scroll to position [133, 0]
